Goal: Task Accomplishment & Management: Manage account settings

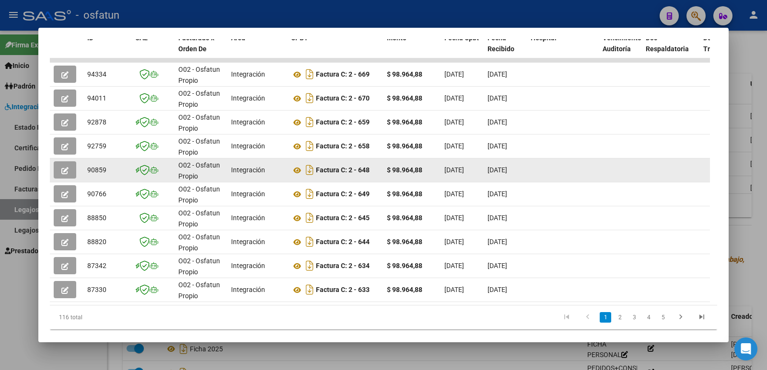
scroll to position [264, 0]
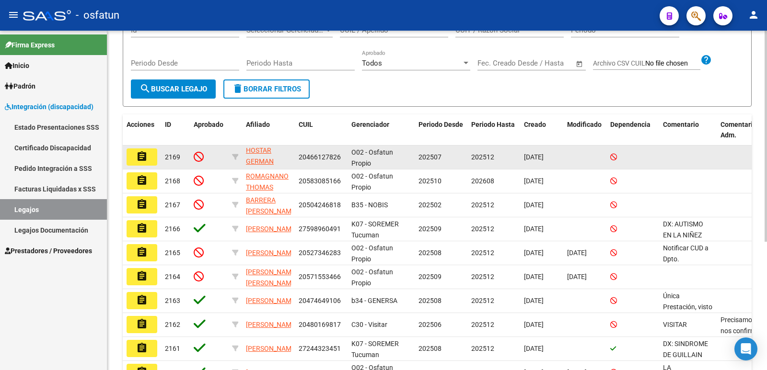
scroll to position [192, 0]
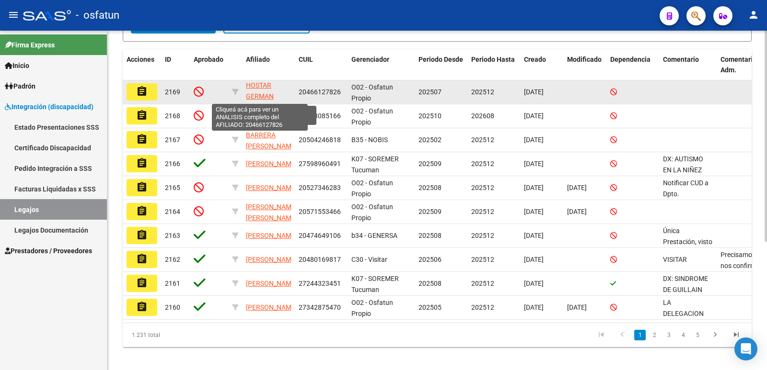
click at [259, 95] on span "HOSTAR GERMAN" at bounding box center [260, 90] width 28 height 19
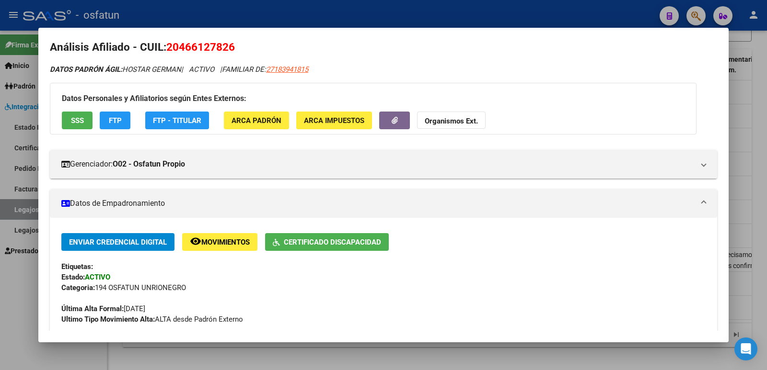
scroll to position [0, 0]
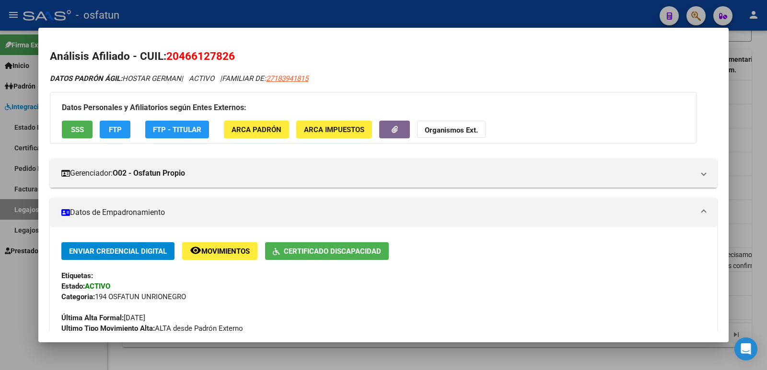
click at [30, 118] on div at bounding box center [383, 185] width 767 height 370
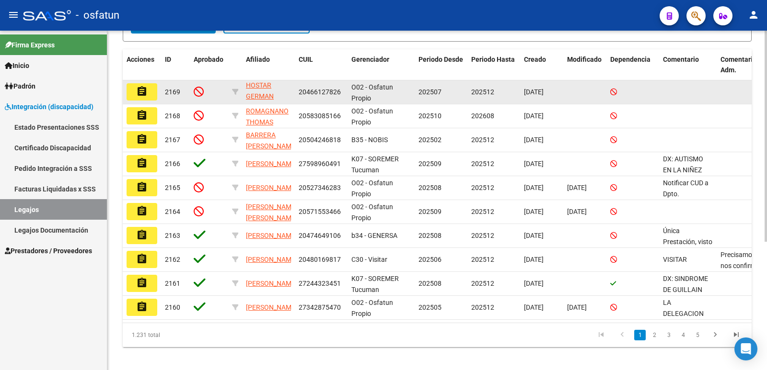
click at [139, 89] on mat-icon "assignment" at bounding box center [142, 92] width 12 height 12
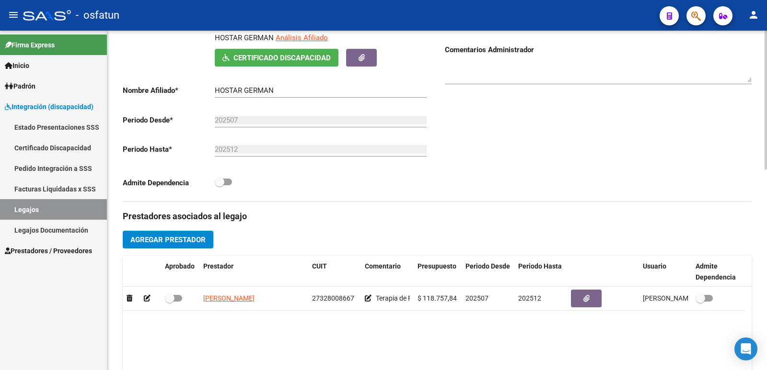
scroll to position [240, 0]
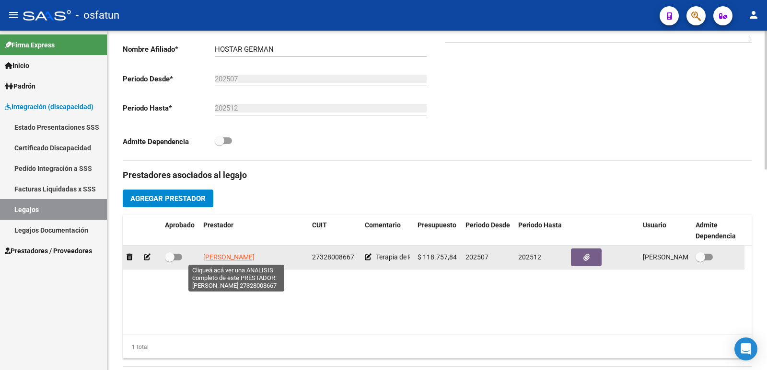
click at [232, 257] on span "[PERSON_NAME]" at bounding box center [228, 258] width 51 height 8
type textarea "27328008667"
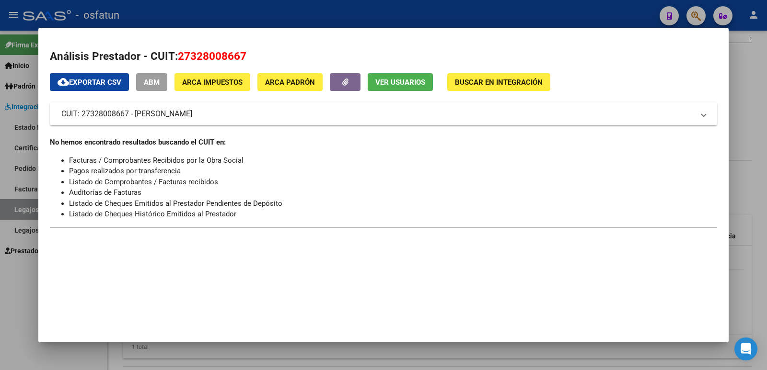
click at [27, 291] on div at bounding box center [383, 185] width 767 height 370
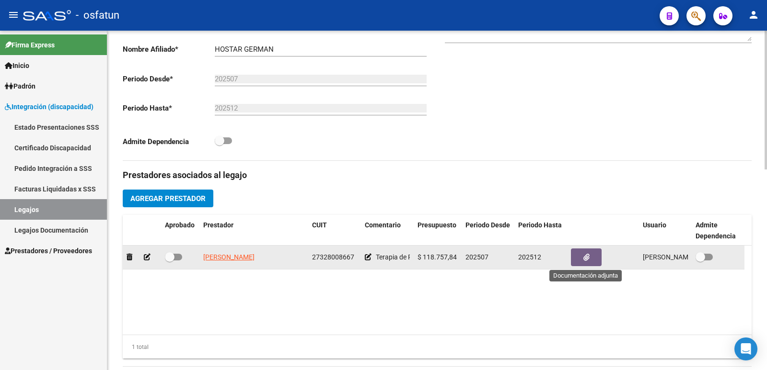
click at [379, 256] on button "button" at bounding box center [586, 258] width 31 height 18
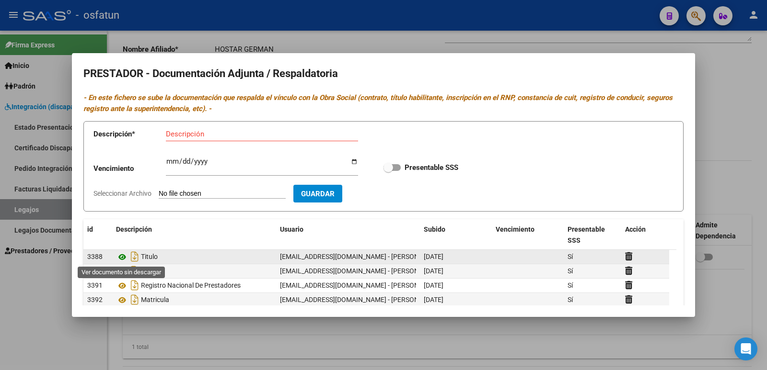
click at [121, 255] on icon at bounding box center [122, 258] width 12 height 12
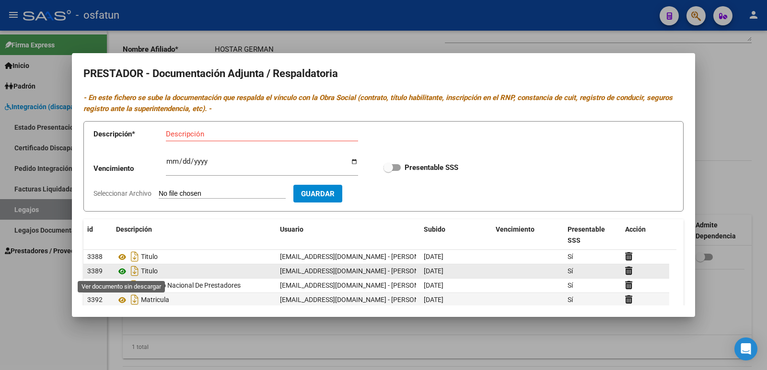
click at [125, 270] on icon at bounding box center [122, 272] width 12 height 12
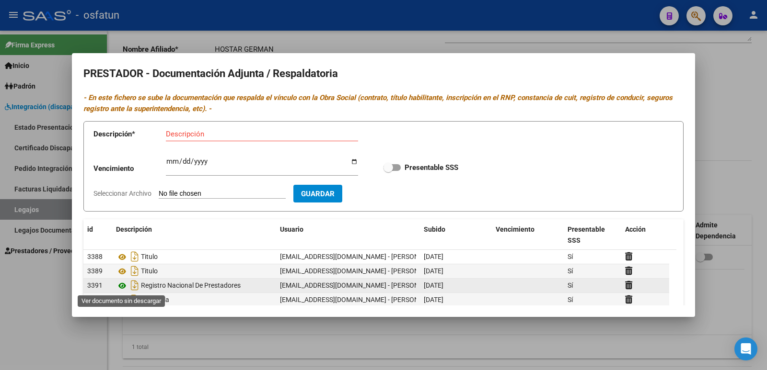
click at [124, 286] on icon at bounding box center [122, 286] width 12 height 12
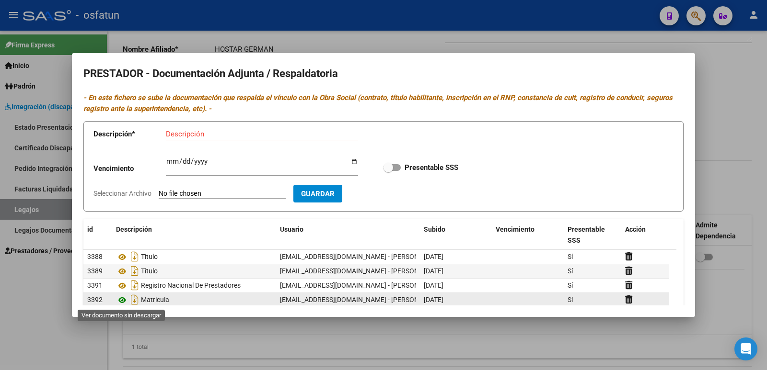
click at [122, 300] on icon at bounding box center [122, 301] width 12 height 12
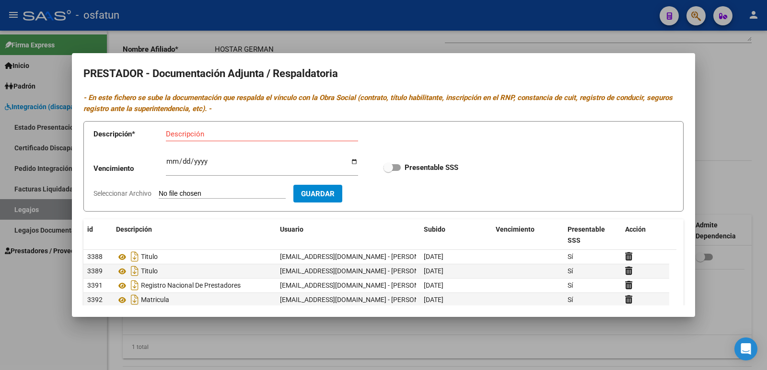
click at [379, 42] on div at bounding box center [383, 185] width 767 height 370
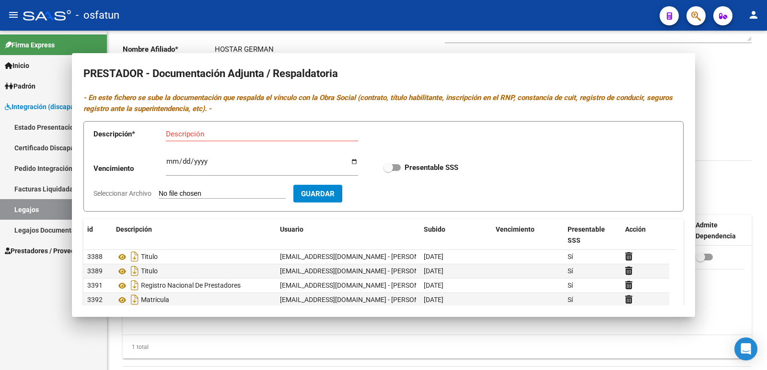
click at [66, 333] on div "Firma Express Inicio Calendario SSS Instructivos Contacto OS Padrón Análisis Af…" at bounding box center [53, 201] width 107 height 340
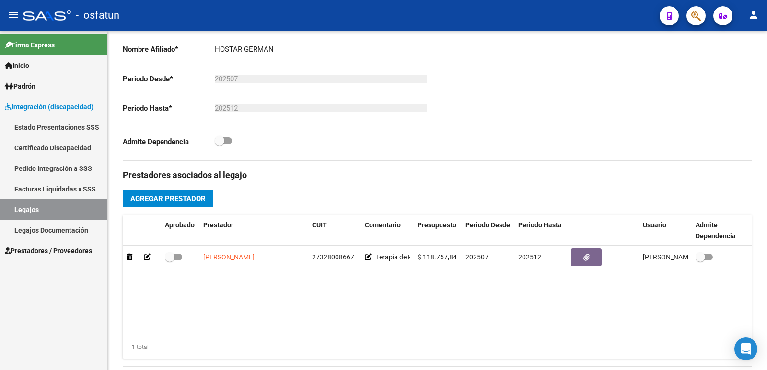
click at [18, 274] on div "Firma Express Inicio Calendario SSS Instructivos Contacto OS Padrón Análisis Af…" at bounding box center [53, 201] width 107 height 340
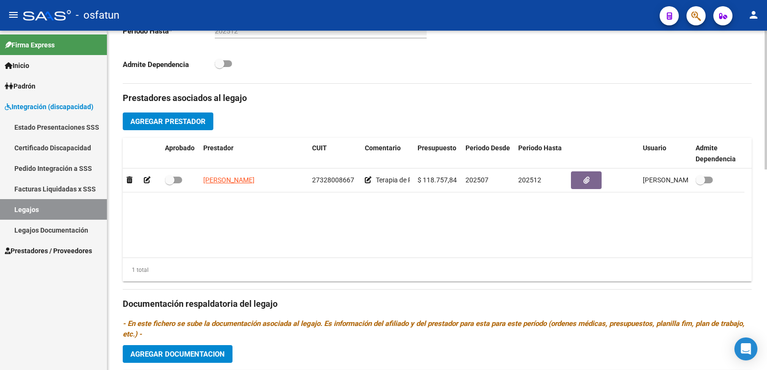
scroll to position [288, 0]
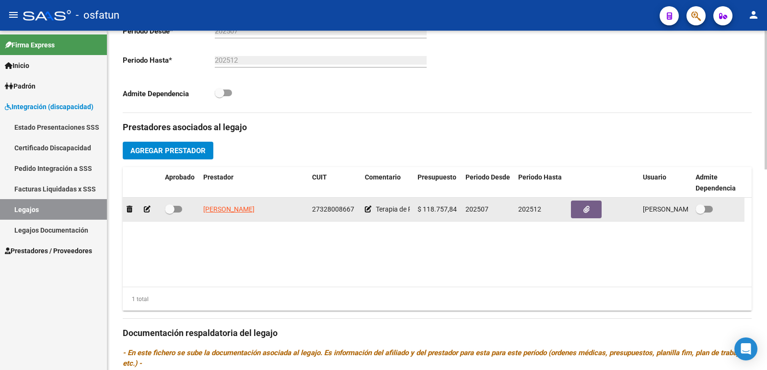
click at [369, 209] on icon at bounding box center [368, 209] width 7 height 7
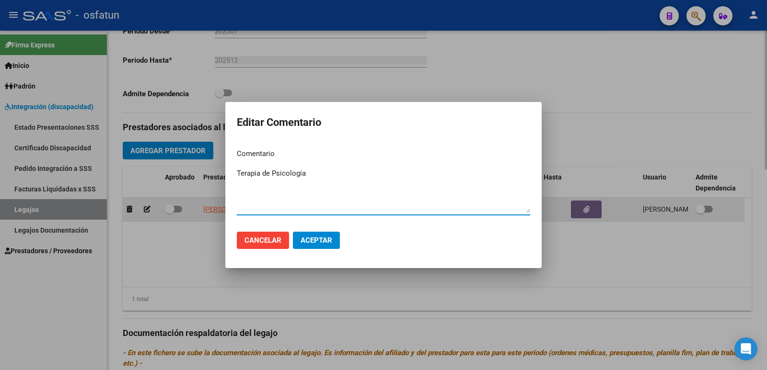
click at [369, 209] on textarea "Terapia de Psicología" at bounding box center [383, 190] width 293 height 45
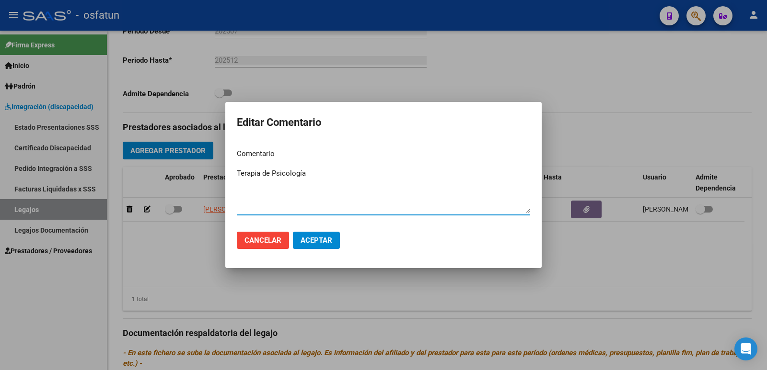
click at [245, 239] on span "Cancelar" at bounding box center [262, 240] width 37 height 9
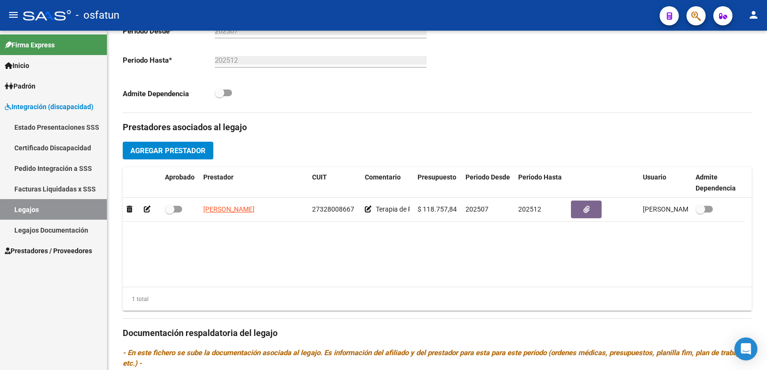
click at [35, 213] on link "Legajos" at bounding box center [53, 209] width 107 height 21
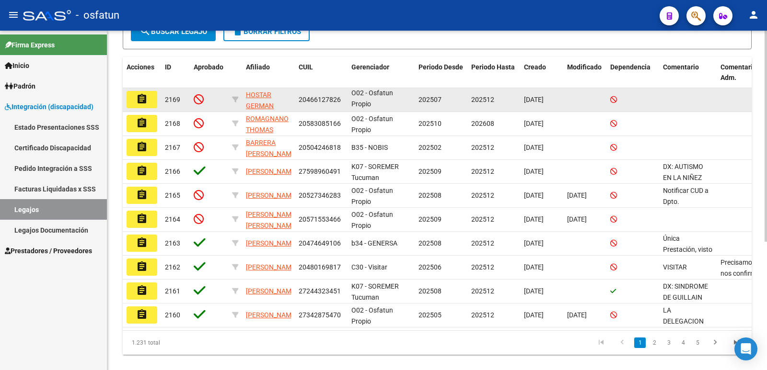
scroll to position [207, 0]
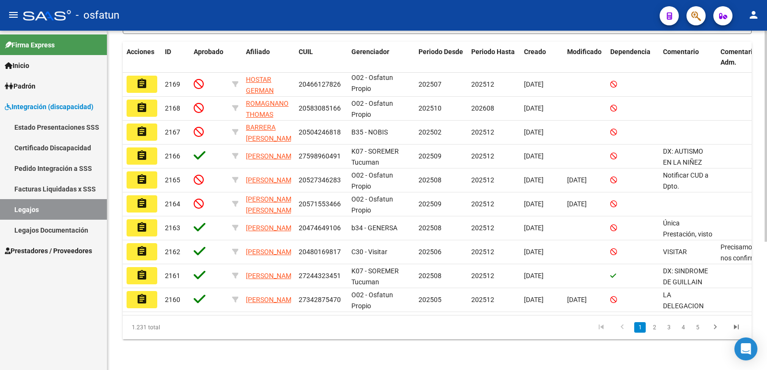
click at [379, 222] on div at bounding box center [765, 264] width 2 height 211
